Goal: Transaction & Acquisition: Purchase product/service

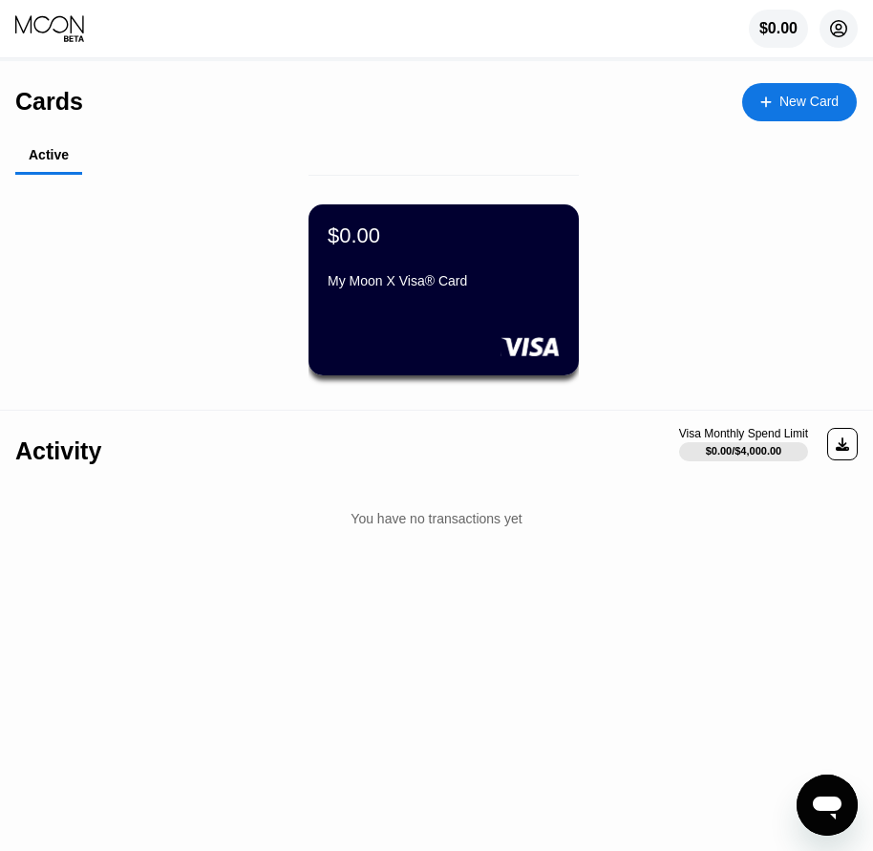
click at [842, 35] on circle at bounding box center [839, 29] width 38 height 38
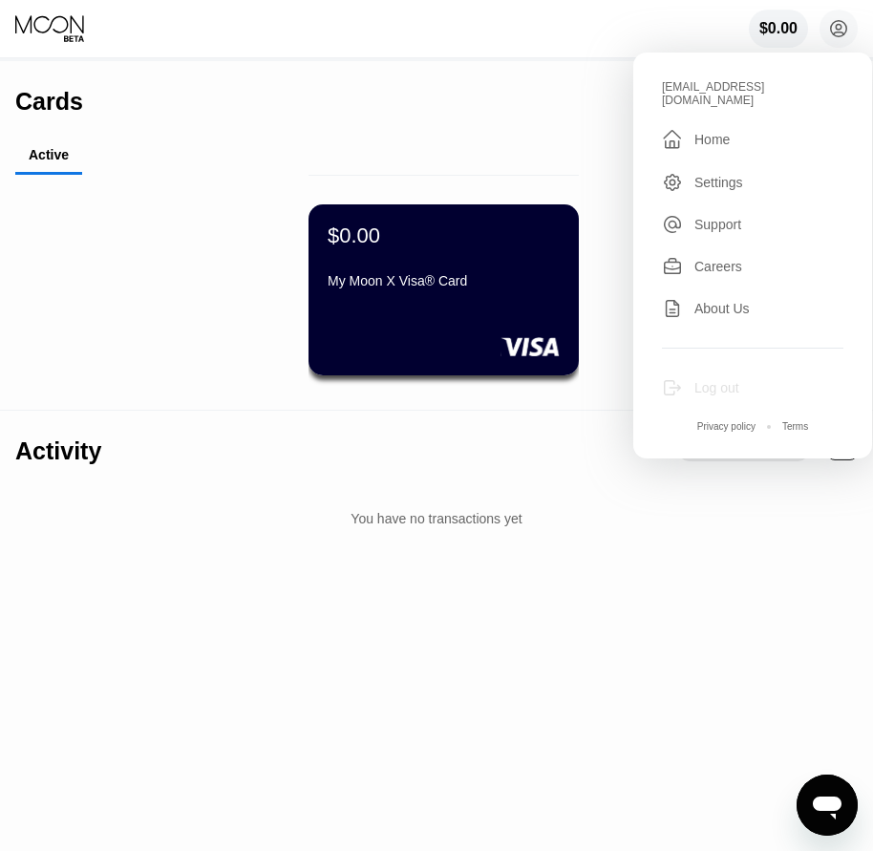
click at [733, 380] on div "Log out" at bounding box center [717, 387] width 45 height 15
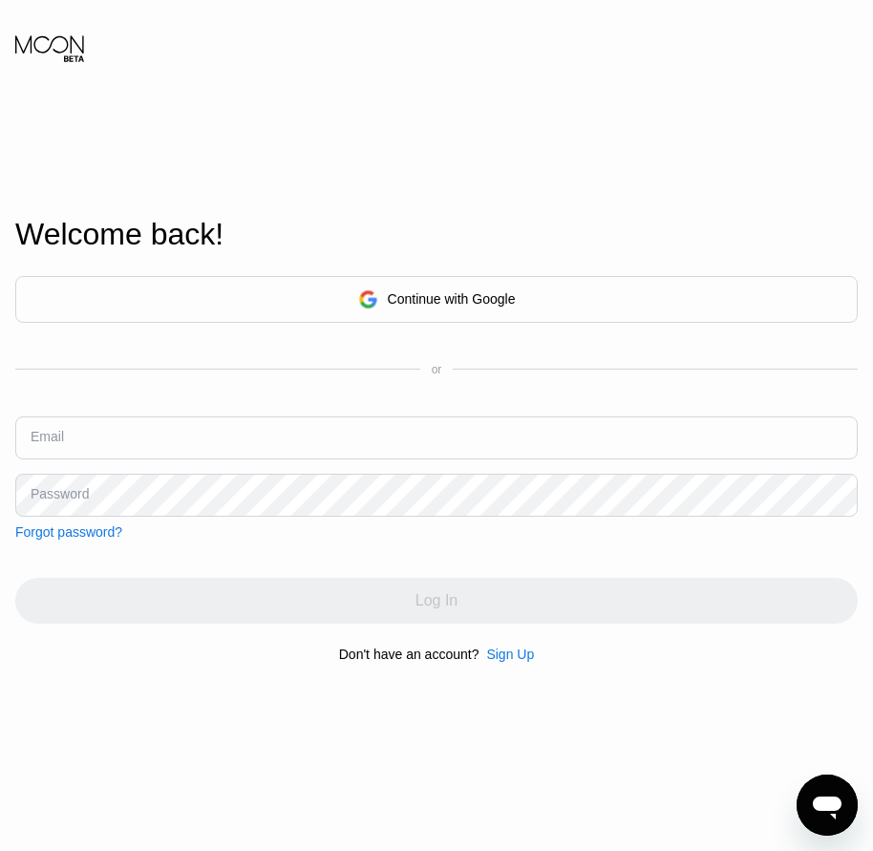
click at [509, 662] on div "Sign Up" at bounding box center [510, 654] width 48 height 15
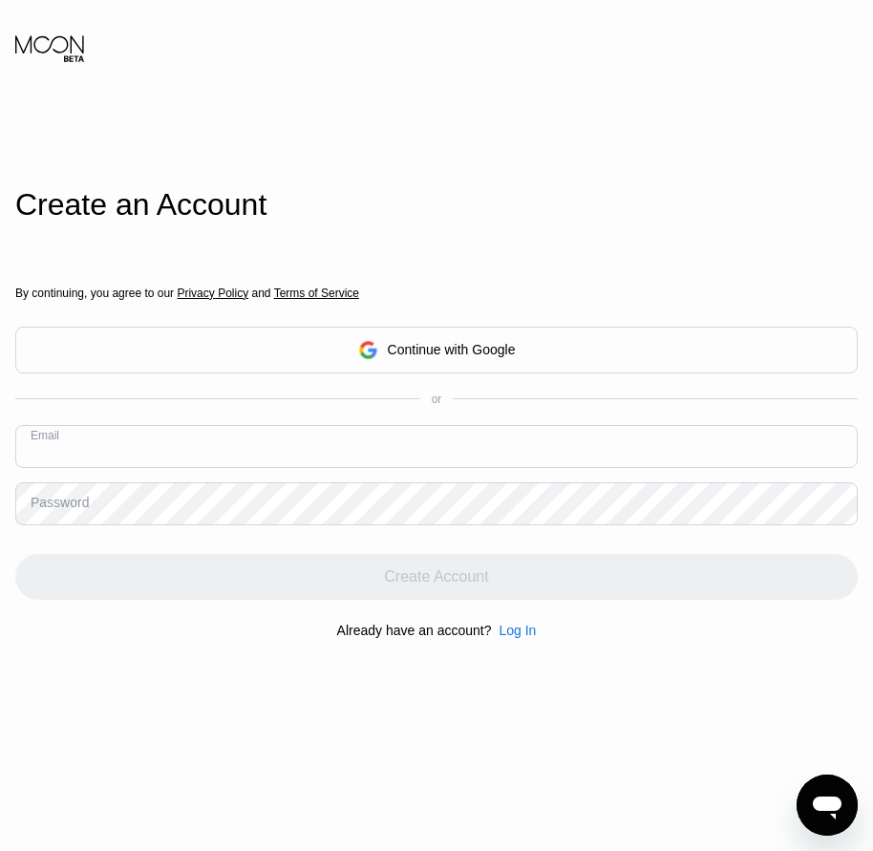
paste input "[EMAIL_ADDRESS][DOMAIN_NAME]"
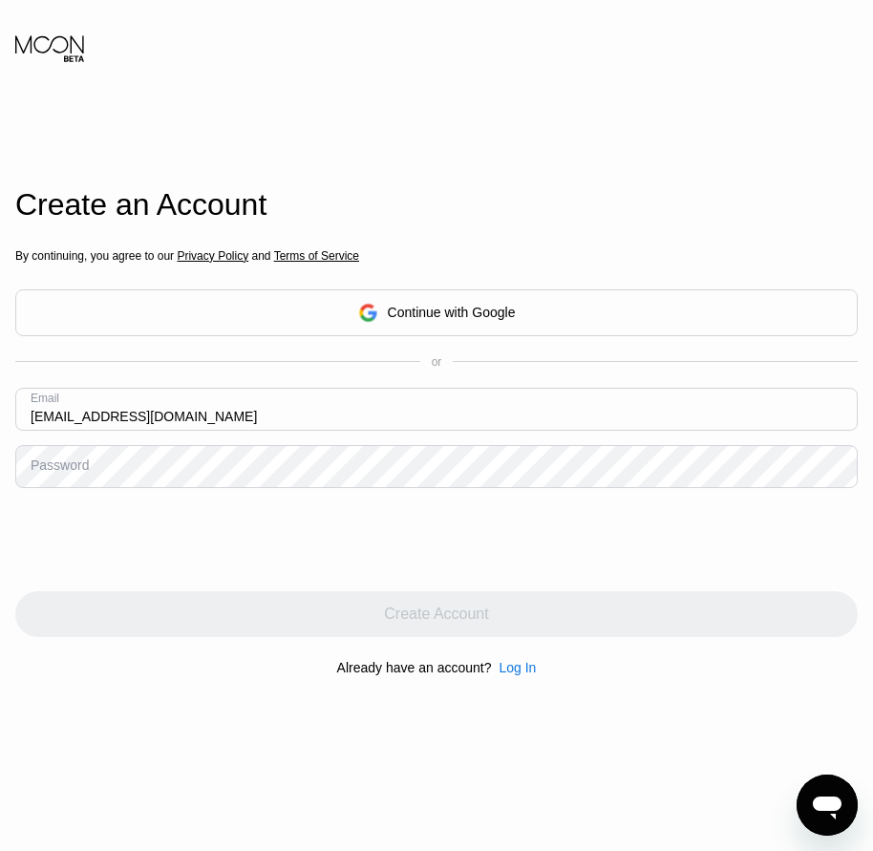
type input "[EMAIL_ADDRESS][DOMAIN_NAME]"
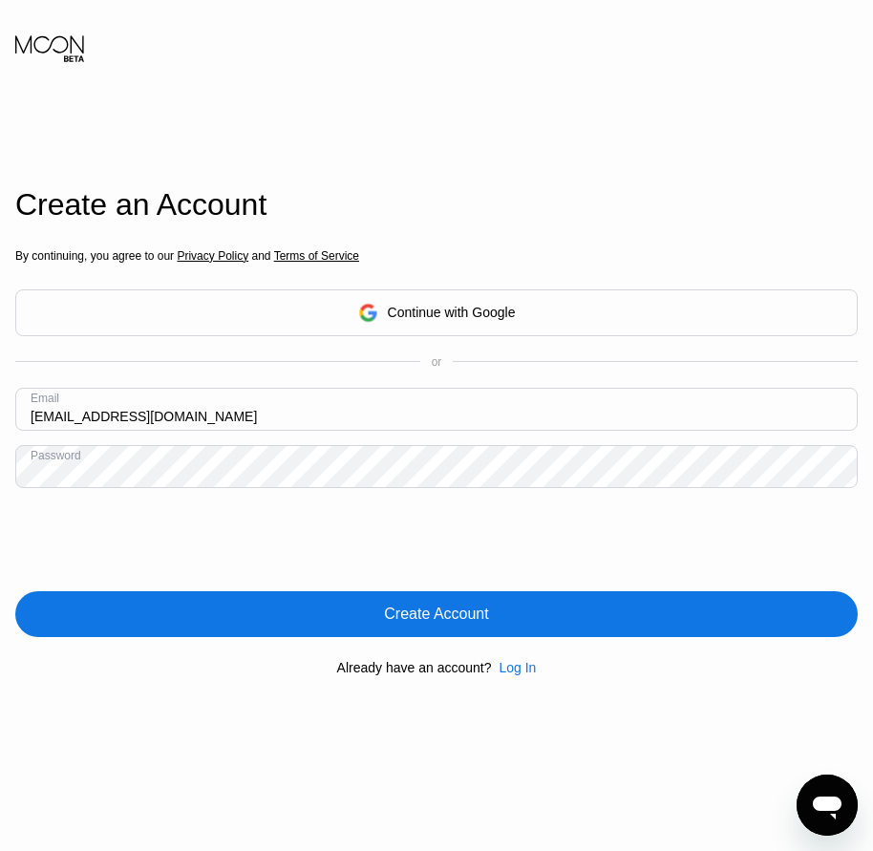
click at [441, 624] on div "Create Account" at bounding box center [436, 614] width 104 height 19
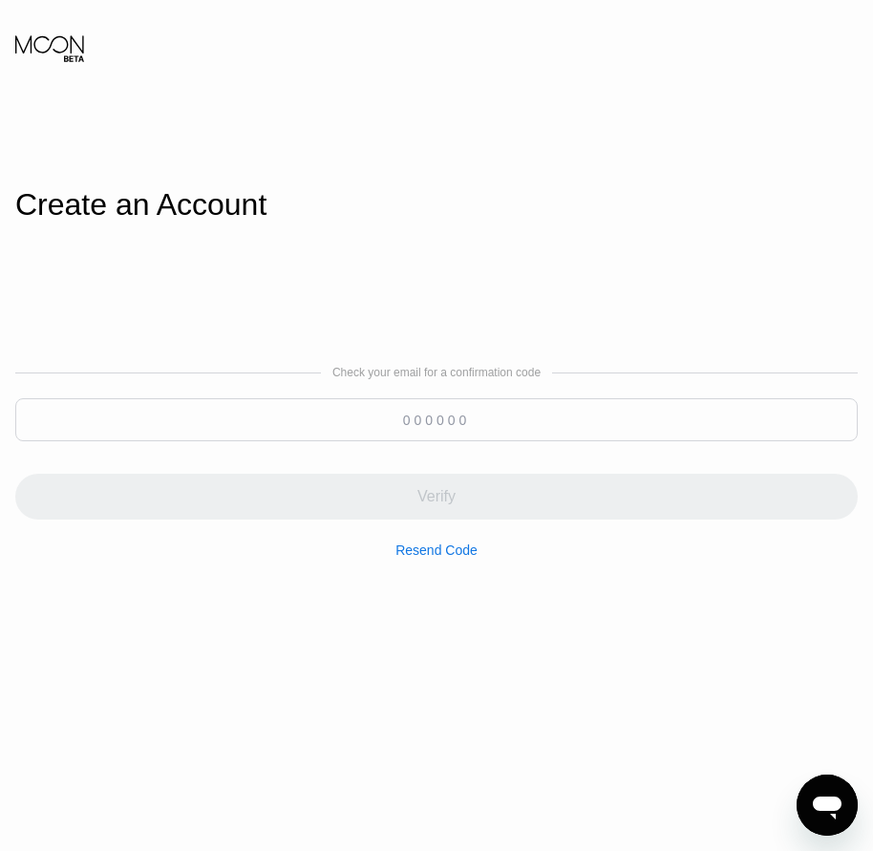
paste input "253438"
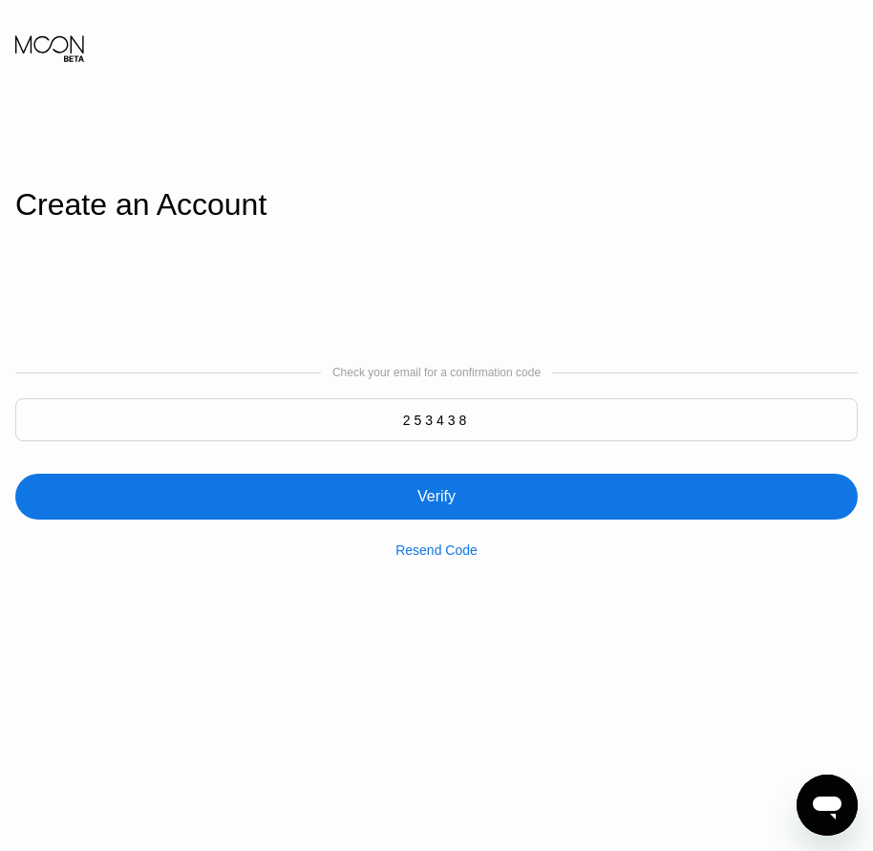
type input "253438"
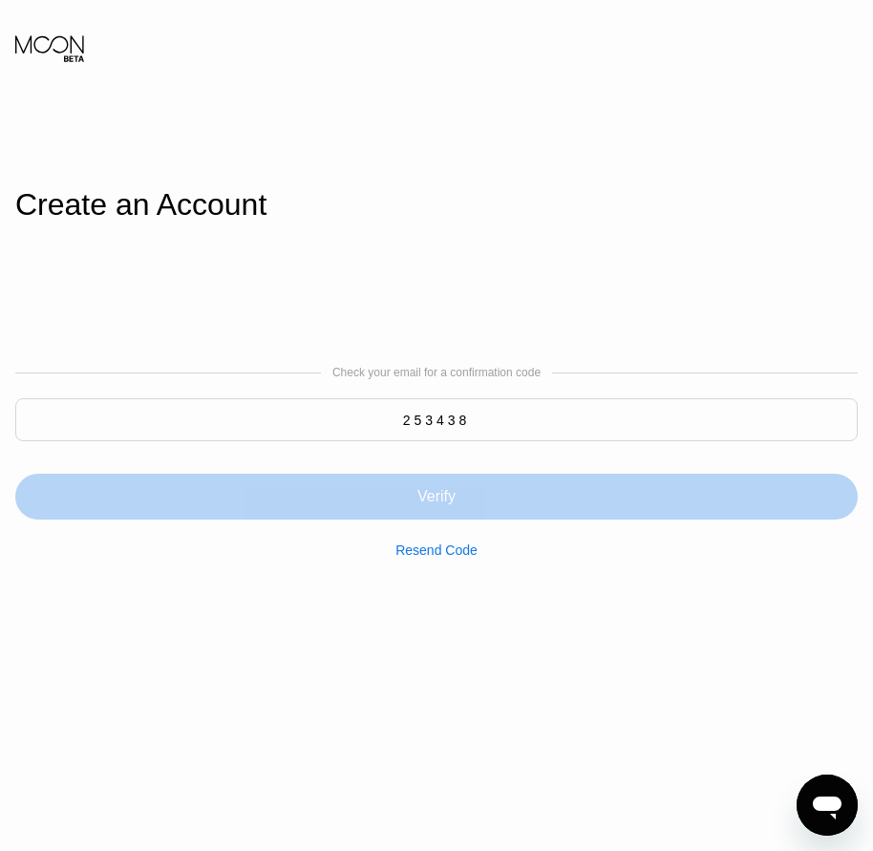
click at [429, 503] on div "Verify" at bounding box center [437, 496] width 38 height 19
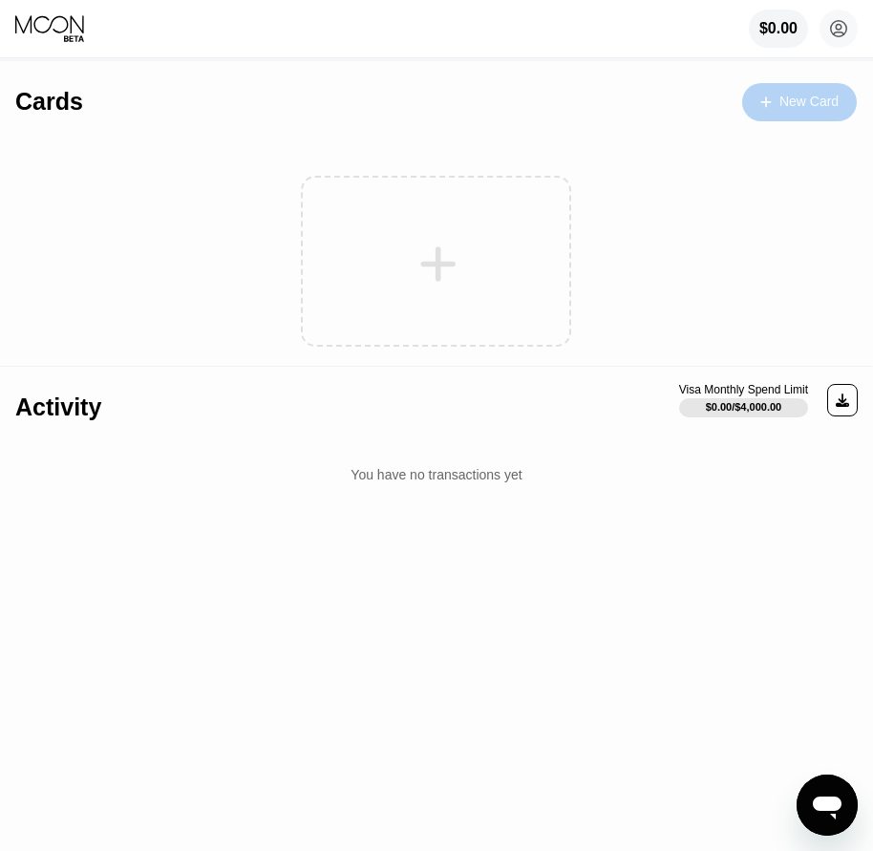
click at [784, 108] on div "New Card" at bounding box center [809, 102] width 59 height 16
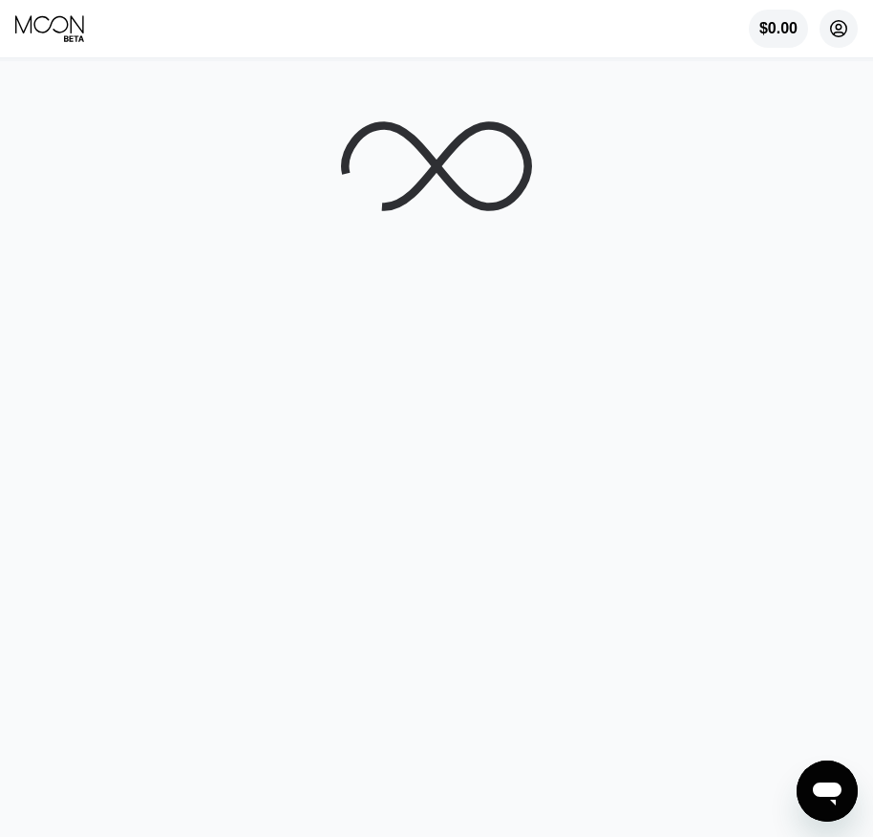
click at [845, 25] on icon at bounding box center [839, 29] width 16 height 16
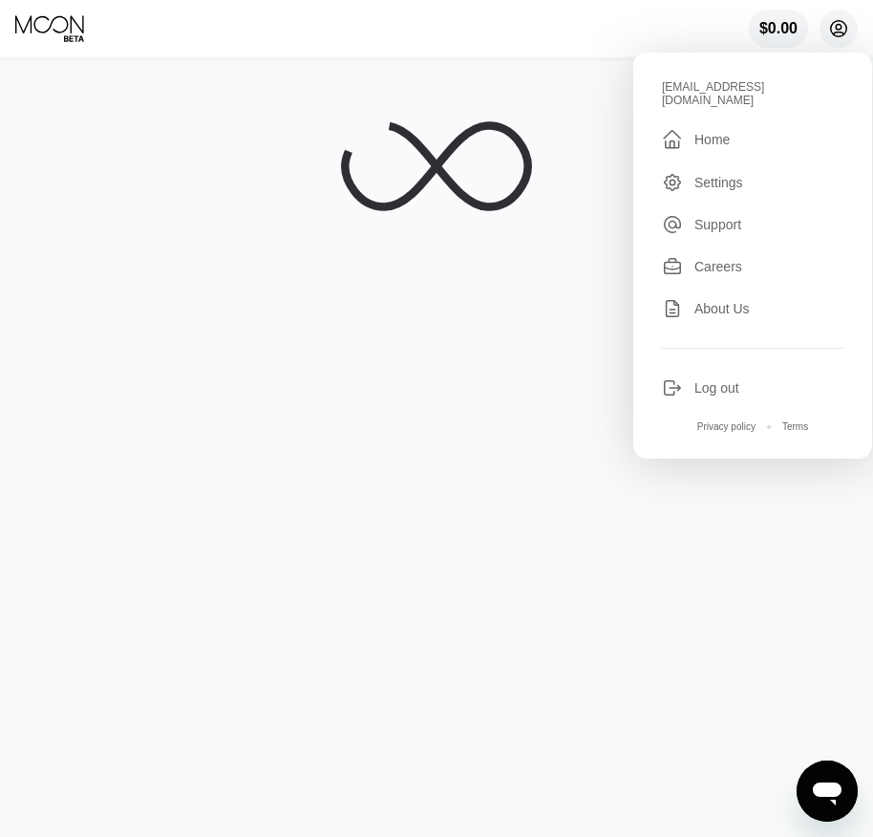
click at [845, 25] on icon at bounding box center [839, 29] width 16 height 16
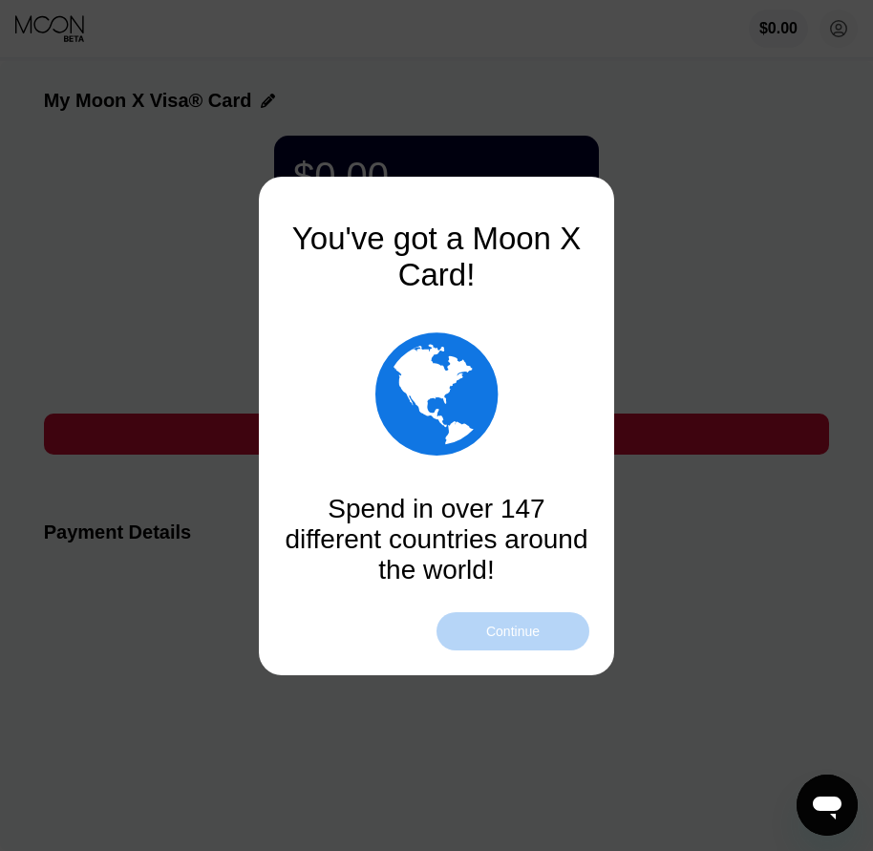
click at [521, 631] on div "Continue" at bounding box center [513, 631] width 54 height 15
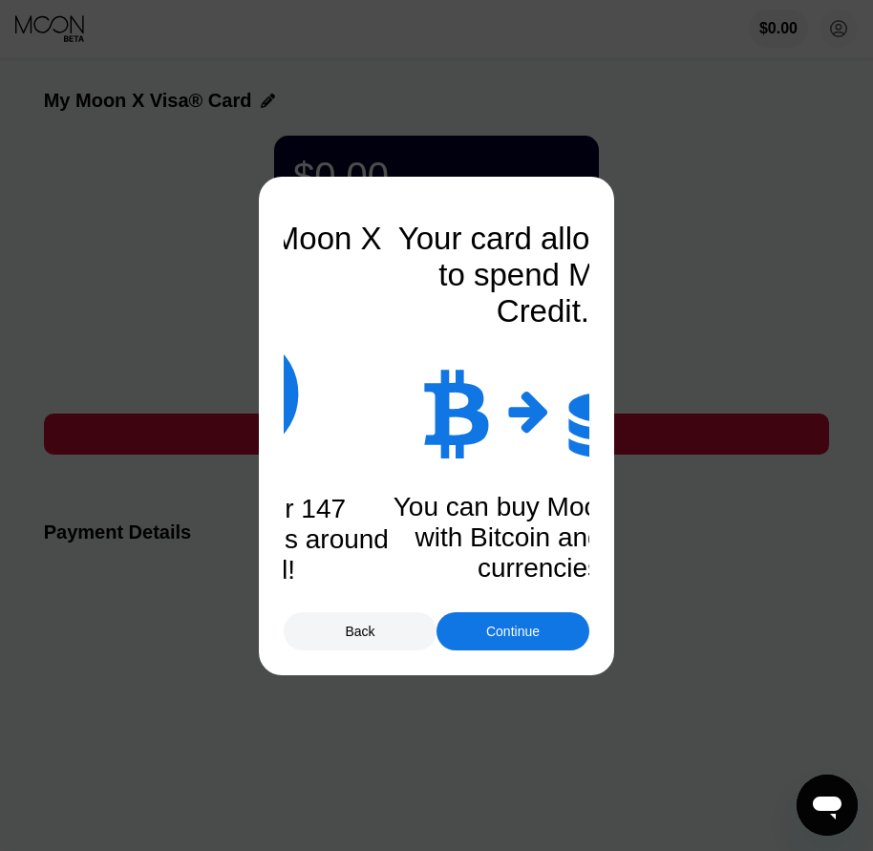
click at [518, 638] on div "Continue" at bounding box center [513, 631] width 54 height 15
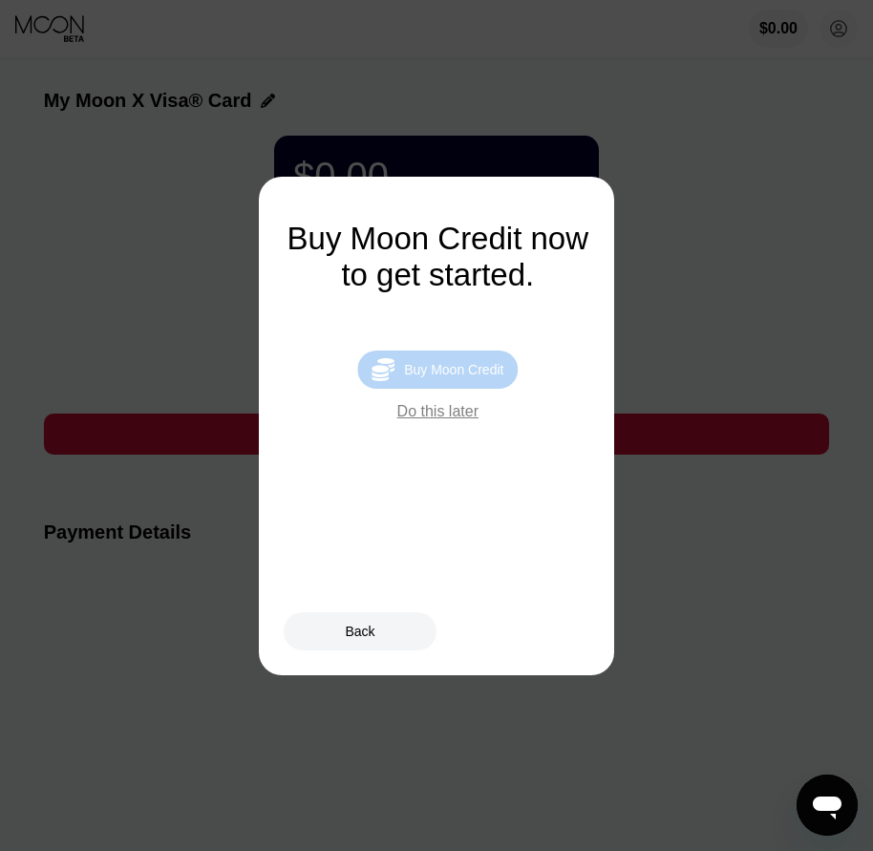
click at [478, 377] on div "Buy Moon Credit" at bounding box center [453, 369] width 99 height 15
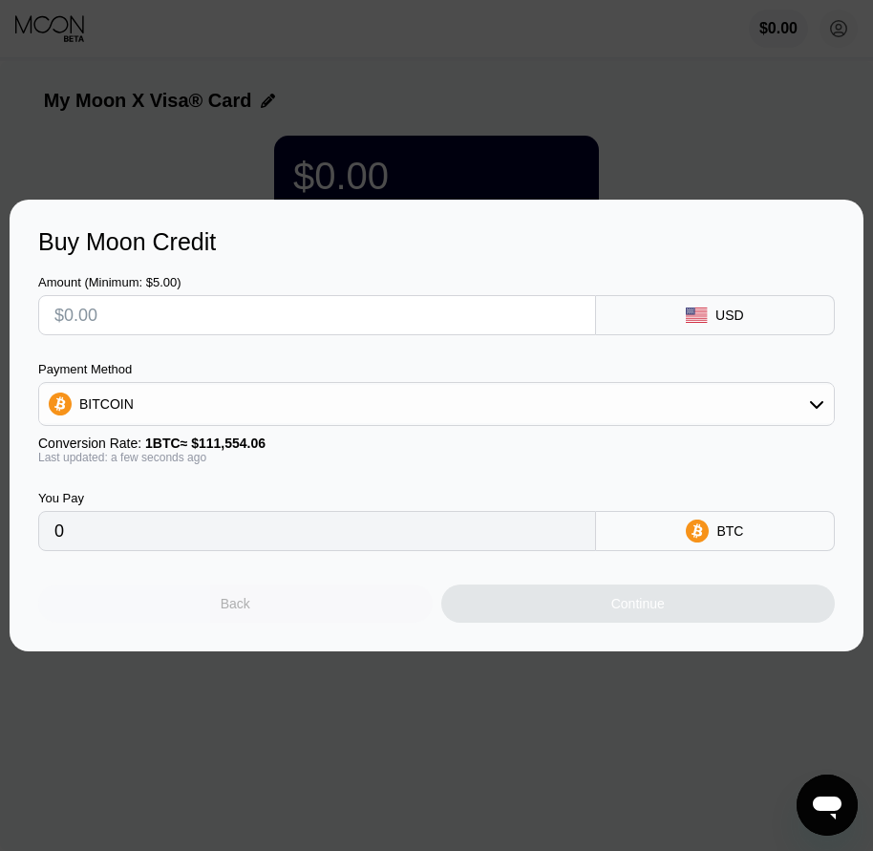
click at [278, 611] on div "Back" at bounding box center [235, 604] width 395 height 38
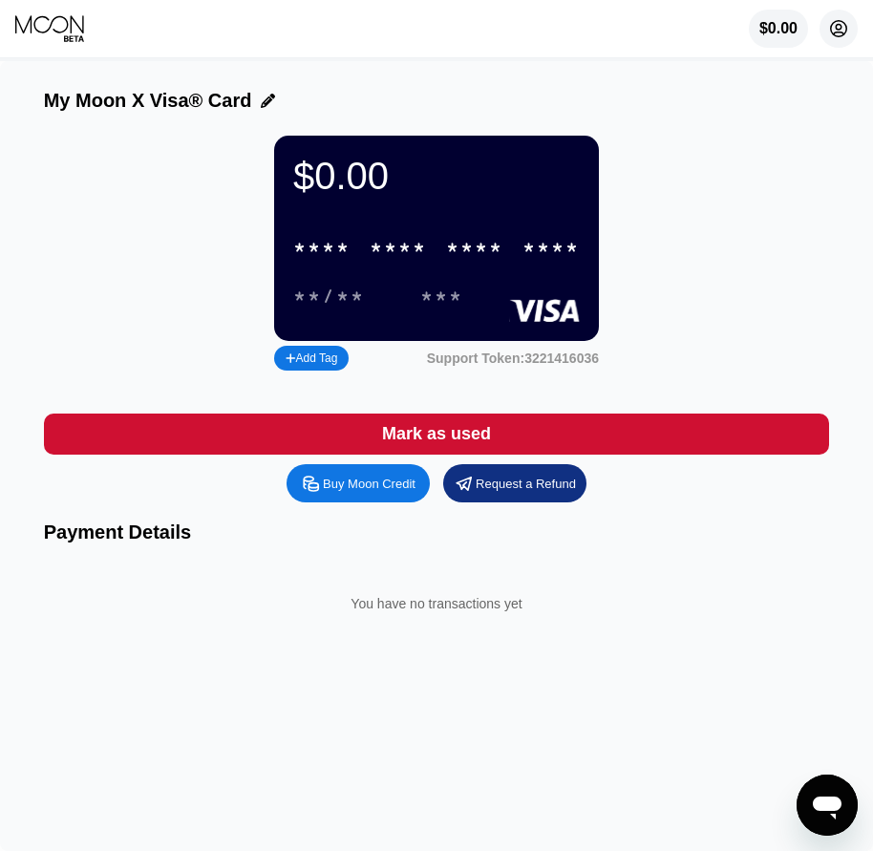
click at [837, 25] on circle at bounding box center [839, 29] width 38 height 38
